Goal: Find specific page/section: Find specific page/section

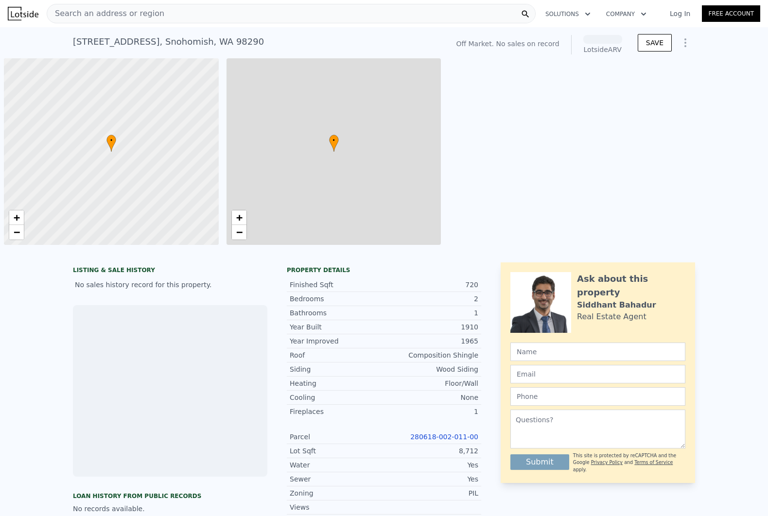
scroll to position [0, 3]
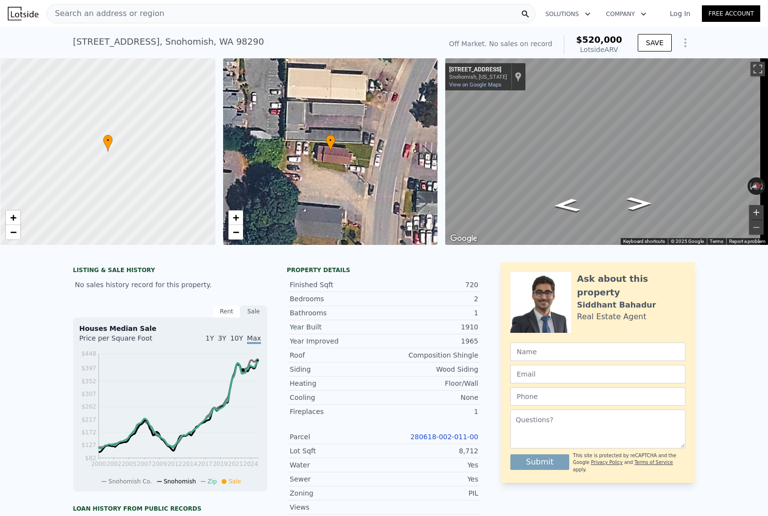
click at [749, 213] on button "Zoom in" at bounding box center [756, 212] width 15 height 15
click at [639, 196] on icon "Go North, Maple Ave" at bounding box center [638, 199] width 51 height 21
click at [749, 225] on button "Zoom out" at bounding box center [756, 227] width 15 height 15
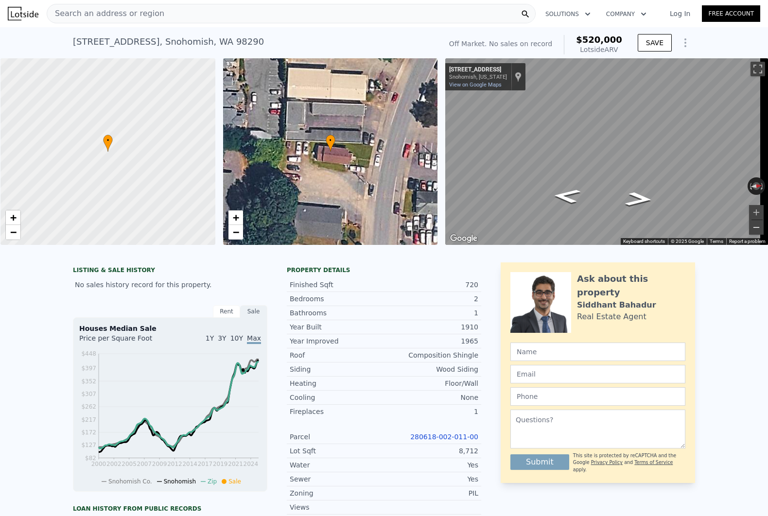
click at [749, 225] on button "Zoom out" at bounding box center [756, 227] width 15 height 15
click at [633, 196] on icon "Go North, Maple Ave" at bounding box center [638, 199] width 51 height 21
click at [749, 206] on button "Zoom in" at bounding box center [756, 212] width 15 height 15
click at [639, 190] on icon "Go North, Maple Ave" at bounding box center [638, 198] width 54 height 22
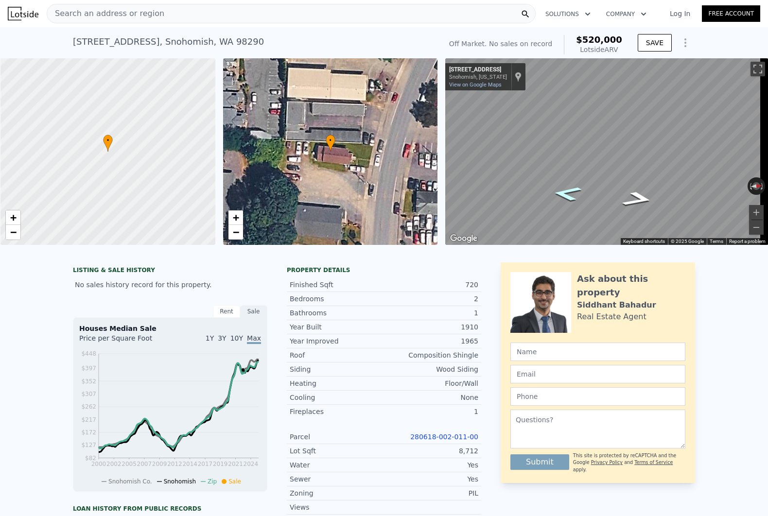
click at [575, 191] on icon "Go South, Maple Ave" at bounding box center [567, 194] width 54 height 22
click at [574, 191] on icon "Go South, Maple Ave" at bounding box center [566, 193] width 51 height 21
click at [567, 191] on icon "Go South, Maple Ave" at bounding box center [566, 193] width 51 height 21
click at [570, 190] on icon "Go South, Maple Ave" at bounding box center [566, 195] width 48 height 20
click at [570, 190] on icon "Go South, Maple Ave" at bounding box center [565, 196] width 45 height 20
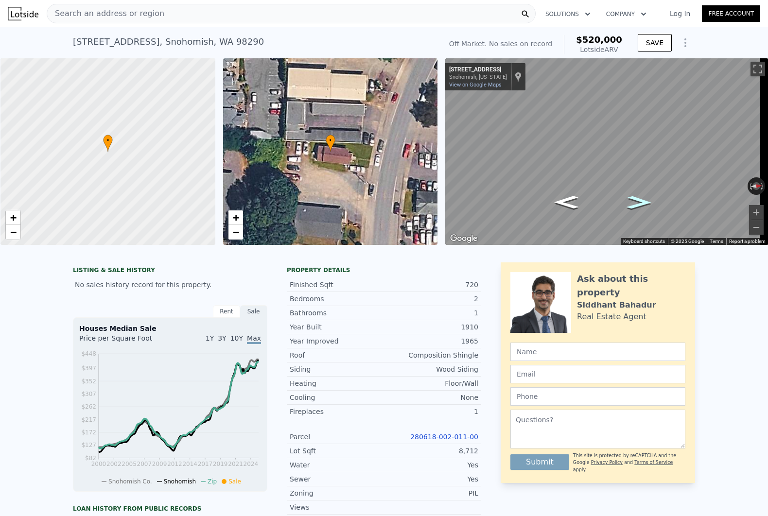
click at [632, 202] on icon "Go North, Maple Ave" at bounding box center [639, 202] width 46 height 19
click at [632, 202] on icon "Go North, Maple Ave" at bounding box center [639, 203] width 48 height 20
click at [632, 202] on icon "Go North, Maple Ave" at bounding box center [638, 203] width 51 height 20
click at [564, 202] on icon "Go South, Maple Ave" at bounding box center [566, 200] width 51 height 20
click at [749, 211] on button "Zoom in" at bounding box center [756, 212] width 15 height 15
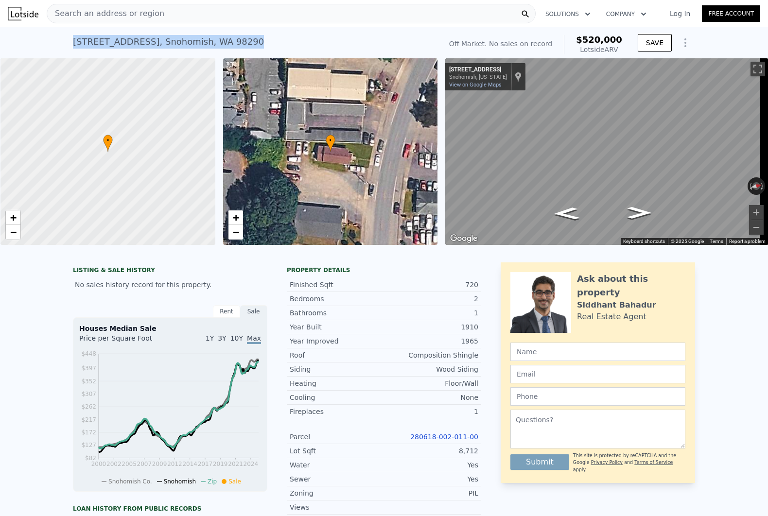
drag, startPoint x: 272, startPoint y: 41, endPoint x: 50, endPoint y: 40, distance: 222.0
click at [50, 40] on div "[STREET_ADDRESS] No sales on record (~ARV $520k ) Off Market. No sales on recor…" at bounding box center [384, 42] width 768 height 31
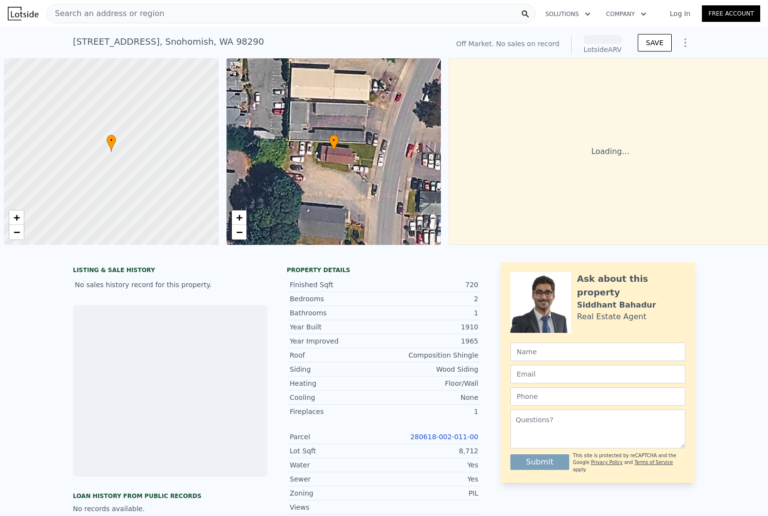
scroll to position [0, 3]
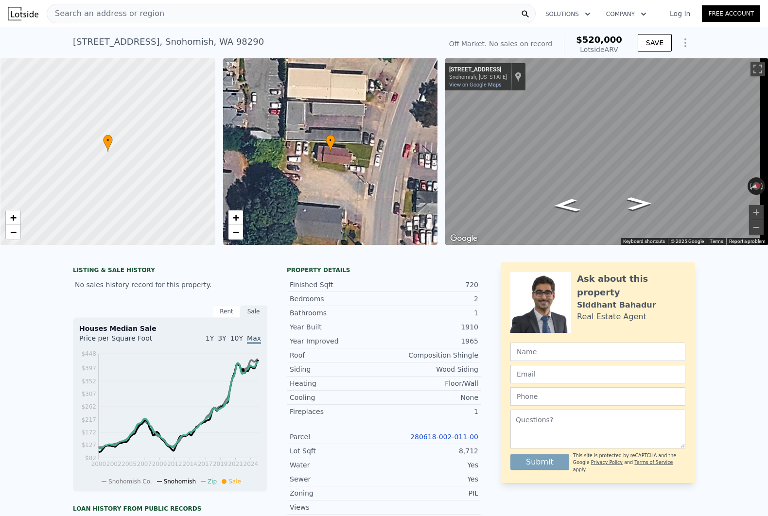
click at [80, 15] on span "Search an address or region" at bounding box center [105, 14] width 117 height 12
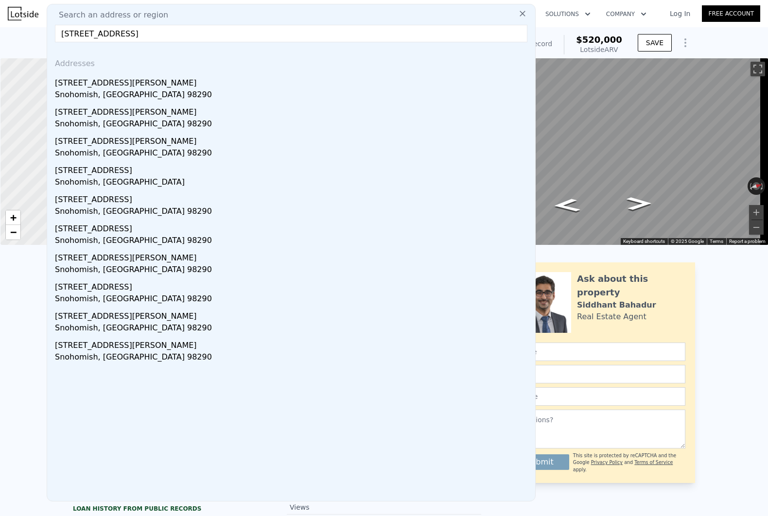
type input "502 maple drive snohomish"
